Goal: Task Accomplishment & Management: Complete application form

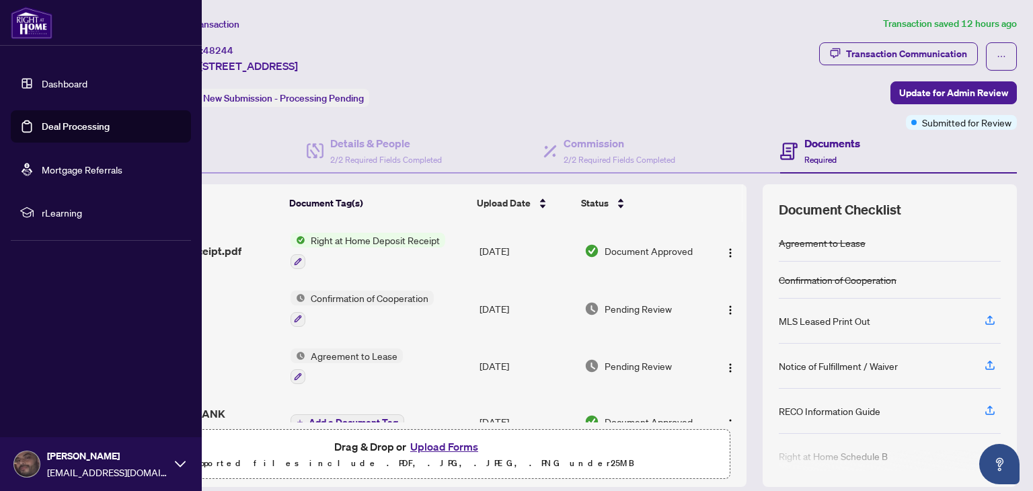
click at [63, 127] on link "Deal Processing" at bounding box center [76, 126] width 68 height 12
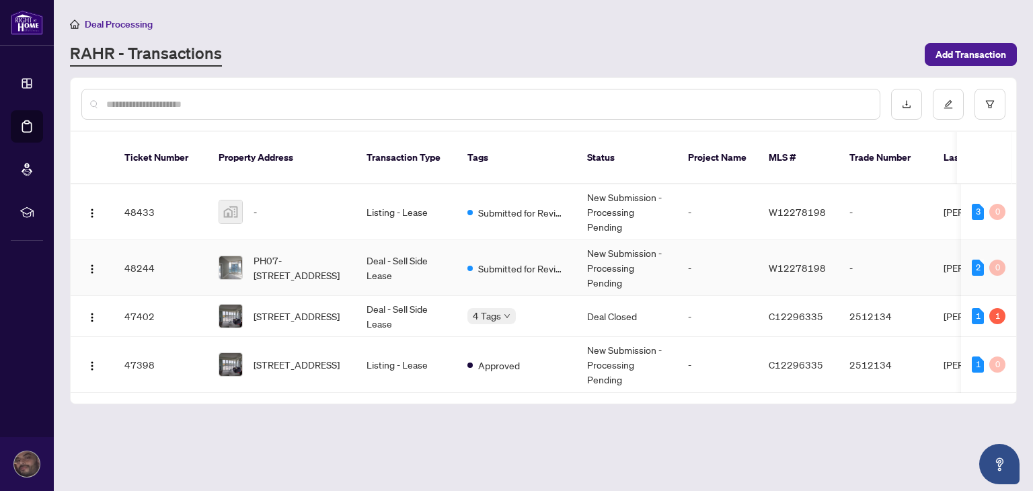
click at [348, 258] on td "PH07-[STREET_ADDRESS]" at bounding box center [282, 268] width 148 height 56
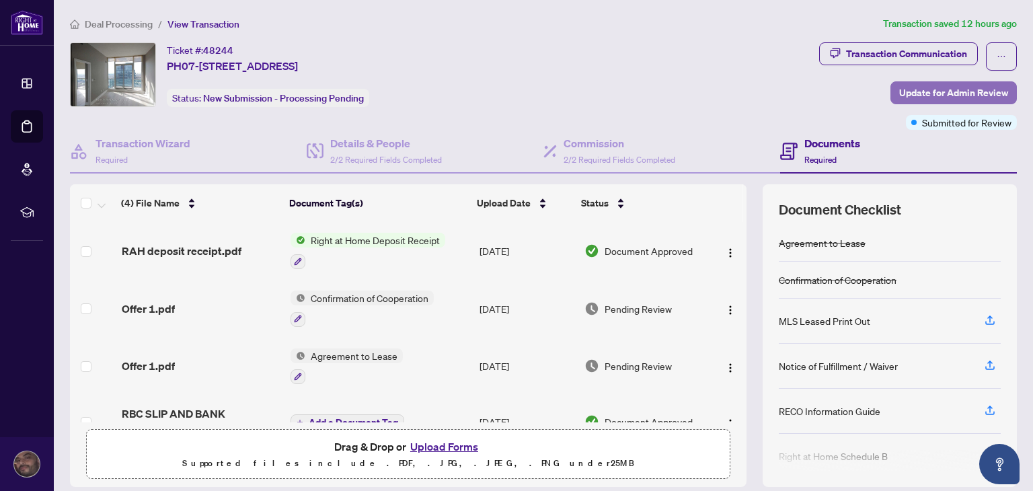
click at [928, 95] on span "Update for Admin Review" at bounding box center [953, 93] width 109 height 22
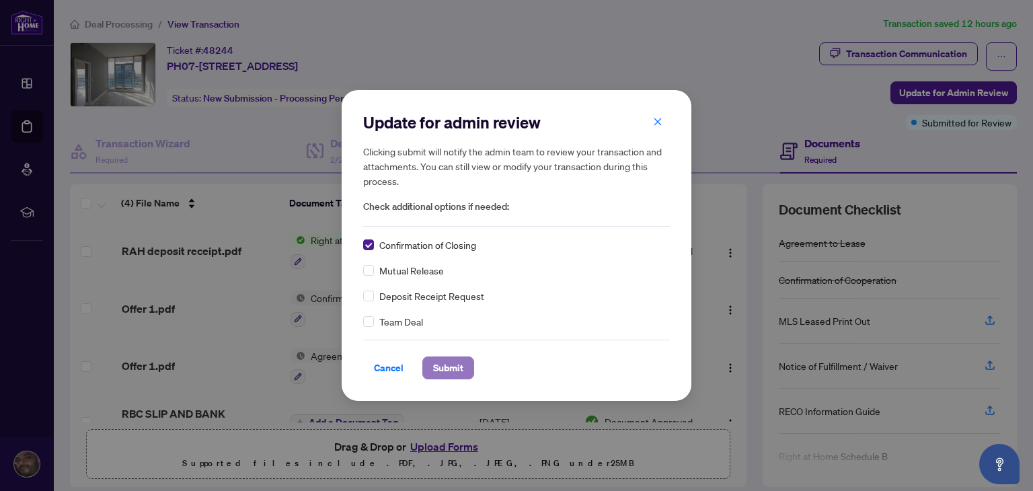
click at [446, 375] on span "Submit" at bounding box center [448, 368] width 30 height 22
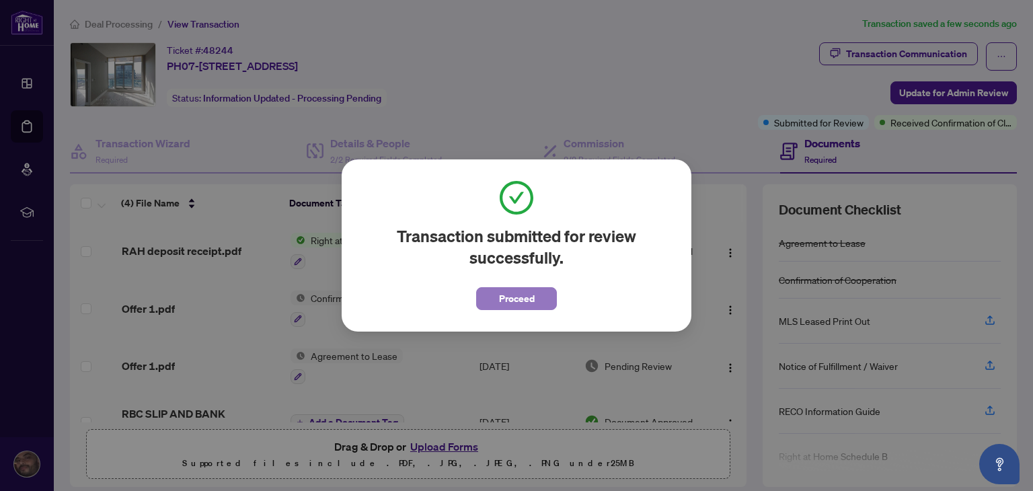
click at [502, 290] on span "Proceed" at bounding box center [517, 299] width 36 height 22
